Goal: Communication & Community: Answer question/provide support

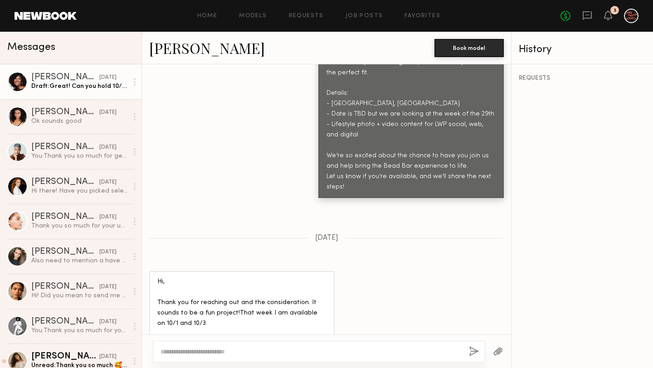
scroll to position [476, 0]
click at [209, 45] on link "Angelica G." at bounding box center [207, 48] width 116 height 20
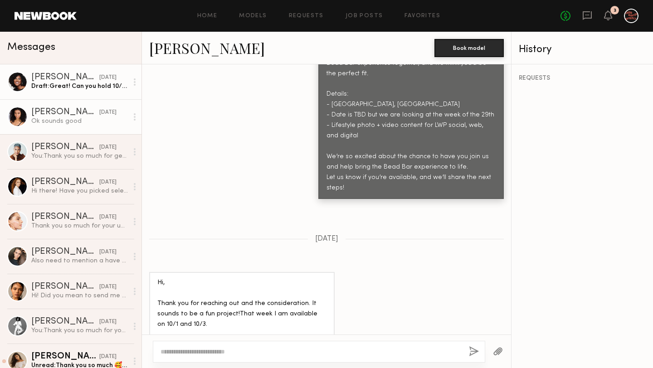
click at [65, 122] on div "Ok sounds good" at bounding box center [79, 121] width 97 height 9
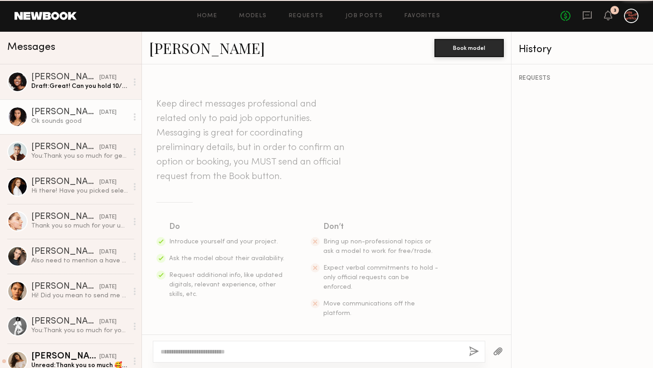
scroll to position [857, 0]
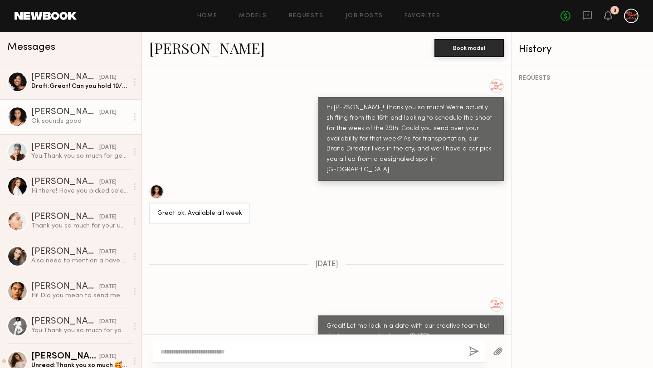
click at [193, 54] on link "Danielle V." at bounding box center [207, 48] width 116 height 20
click at [585, 15] on icon at bounding box center [587, 15] width 10 height 10
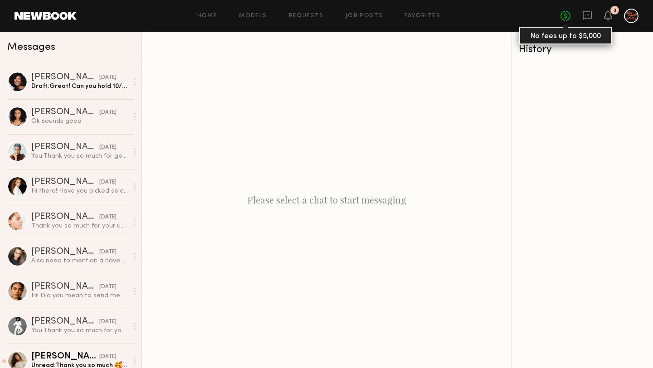
click at [565, 18] on link "No fees up to $5,000" at bounding box center [566, 16] width 10 height 10
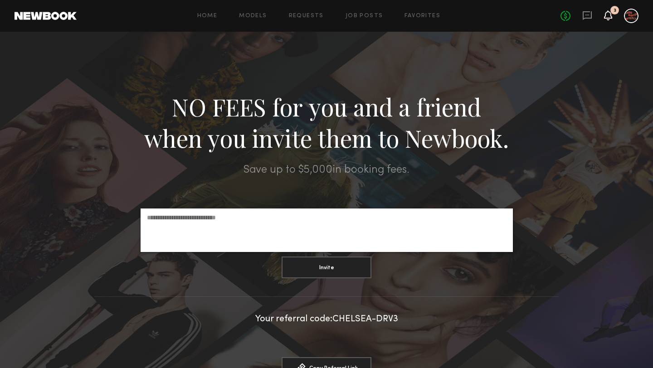
click at [610, 16] on icon at bounding box center [608, 15] width 7 height 6
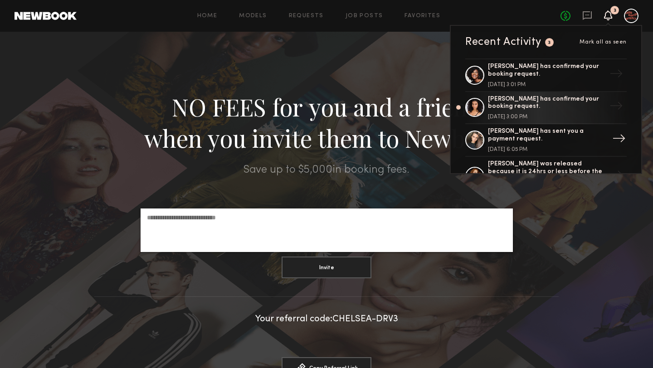
click at [493, 143] on div "Sasha M. has sent you a payment request. April 04, 2024 @ 6:05 PM" at bounding box center [547, 140] width 118 height 24
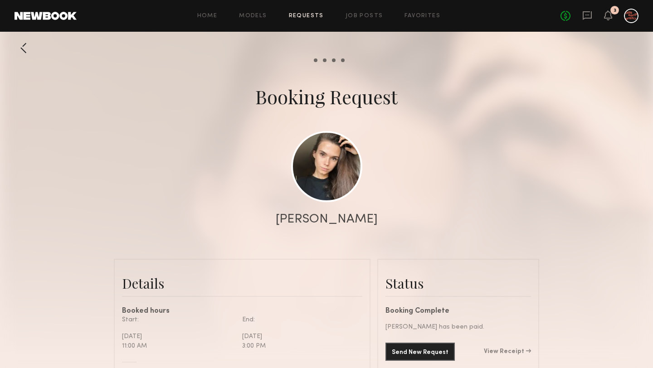
click at [614, 18] on div "No fees up to $5,000 3" at bounding box center [600, 16] width 78 height 15
click at [584, 16] on icon at bounding box center [587, 15] width 9 height 9
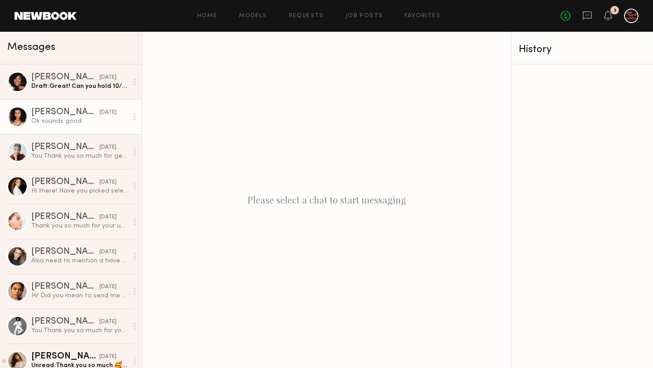
click at [52, 120] on div "Ok sounds good" at bounding box center [79, 121] width 97 height 9
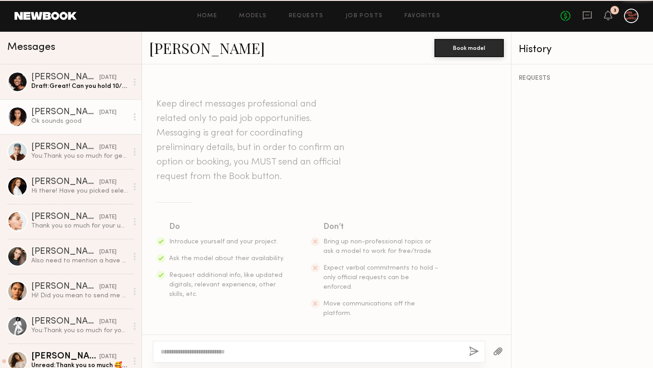
scroll to position [857, 0]
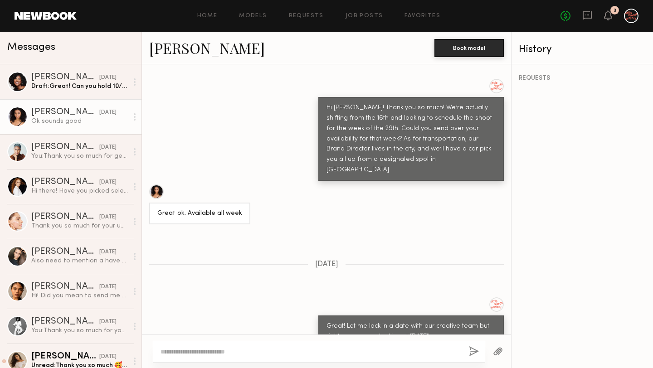
click at [201, 47] on link "Danielle V." at bounding box center [207, 48] width 116 height 20
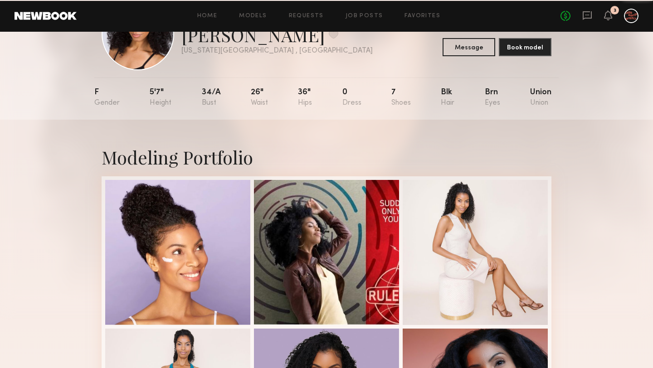
scroll to position [62, 0]
